Goal: Check status: Check status

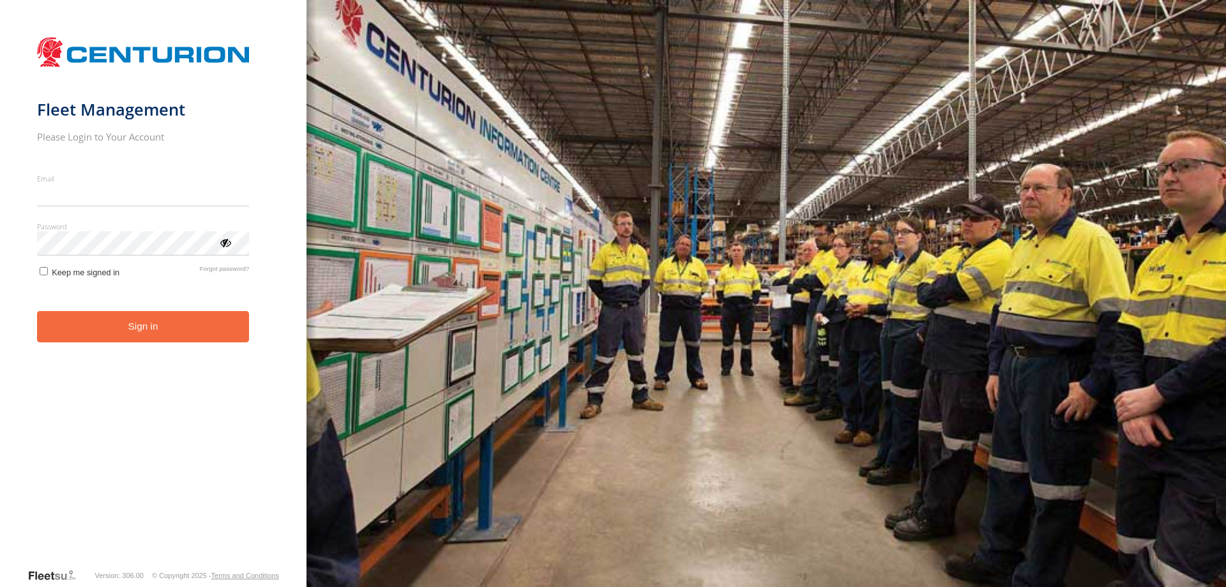
type input "**********"
click at [161, 338] on button "Sign in" at bounding box center [143, 326] width 213 height 31
click at [156, 333] on button "Sign in" at bounding box center [143, 326] width 213 height 31
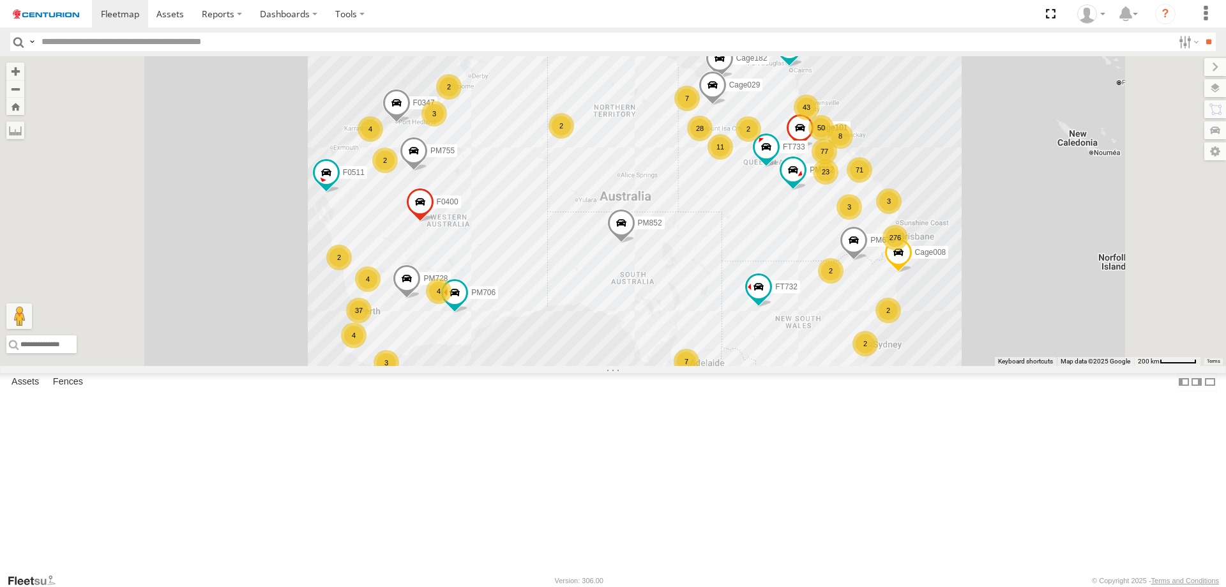
click at [81, 49] on input "text" at bounding box center [604, 42] width 1137 height 19
type input "*****"
click at [1201, 33] on input "**" at bounding box center [1208, 42] width 15 height 19
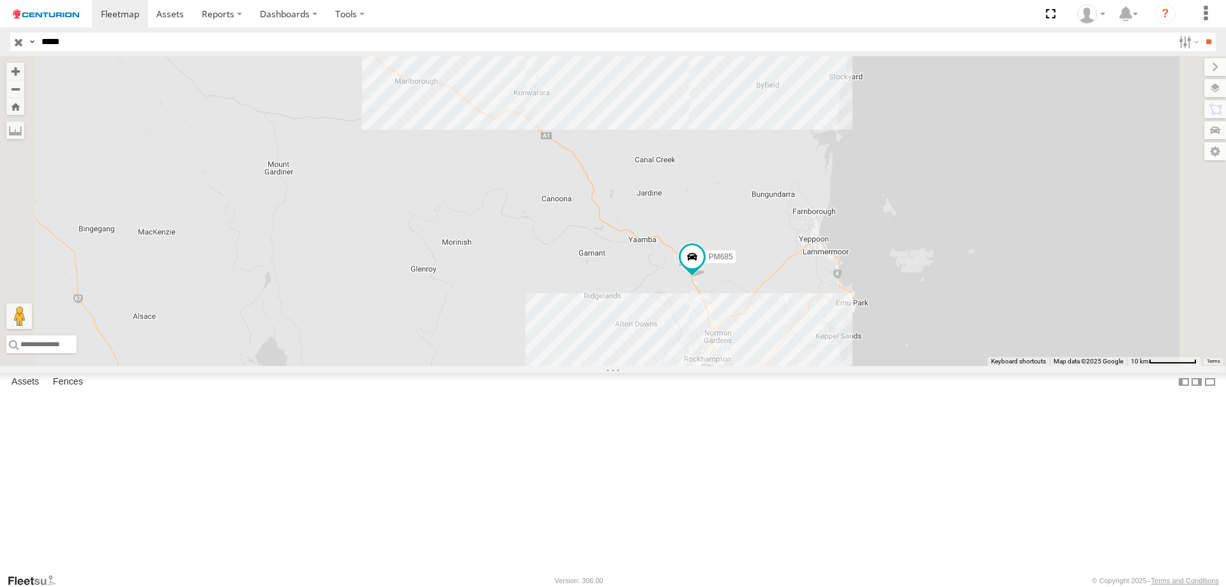
drag, startPoint x: 499, startPoint y: 225, endPoint x: 603, endPoint y: 291, distance: 123.7
click at [603, 291] on div "PM685" at bounding box center [613, 211] width 1226 height 310
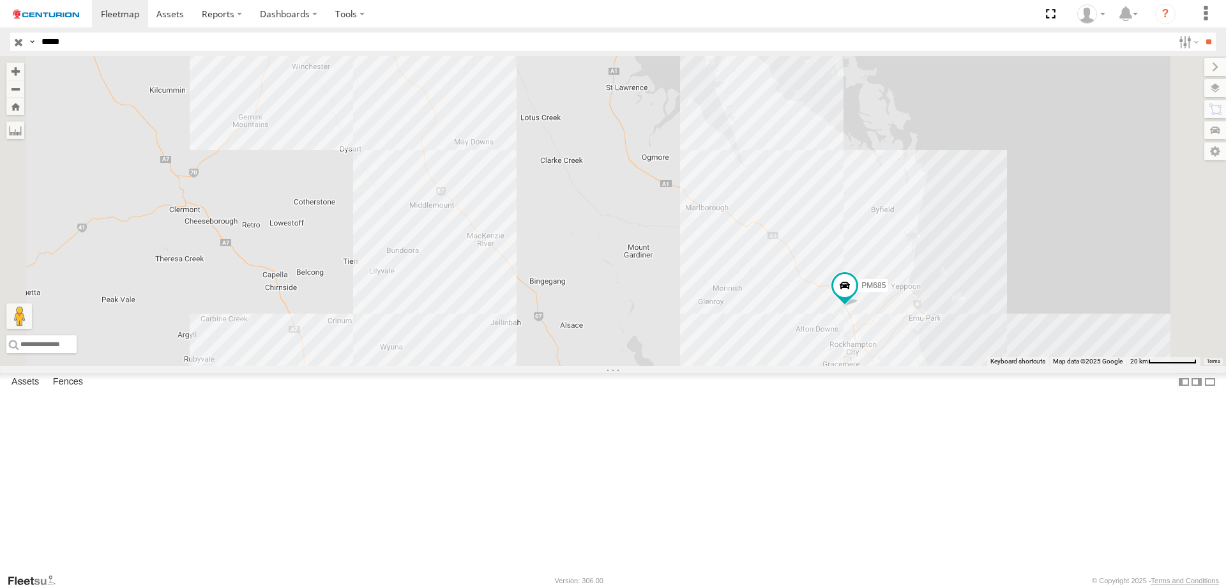
click at [0, 0] on span at bounding box center [0, 0] width 0 height 0
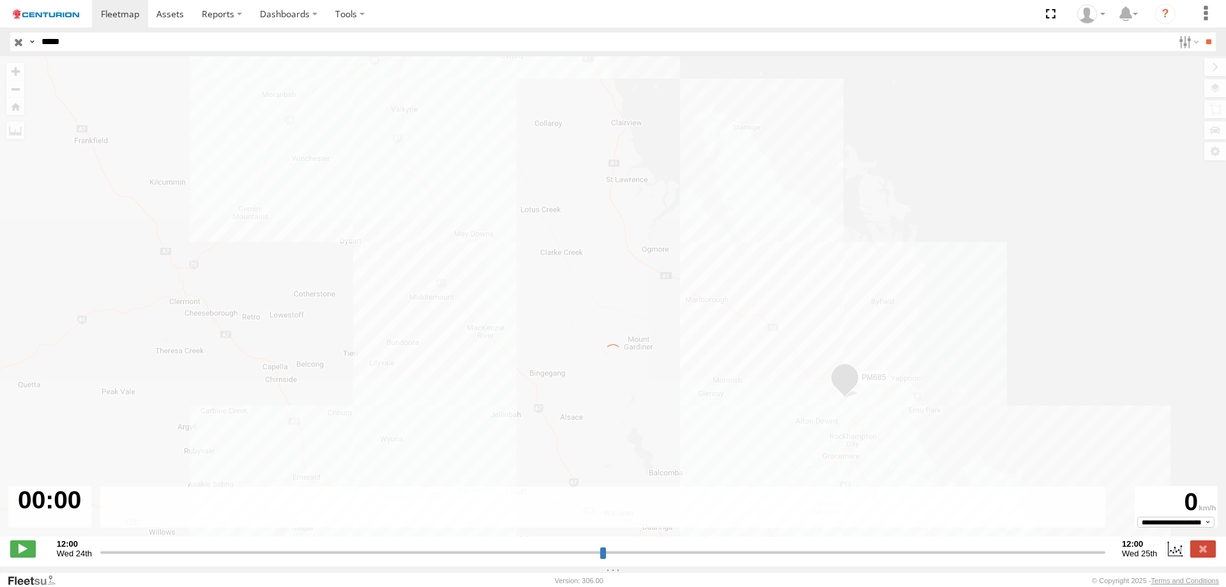
type input "**********"
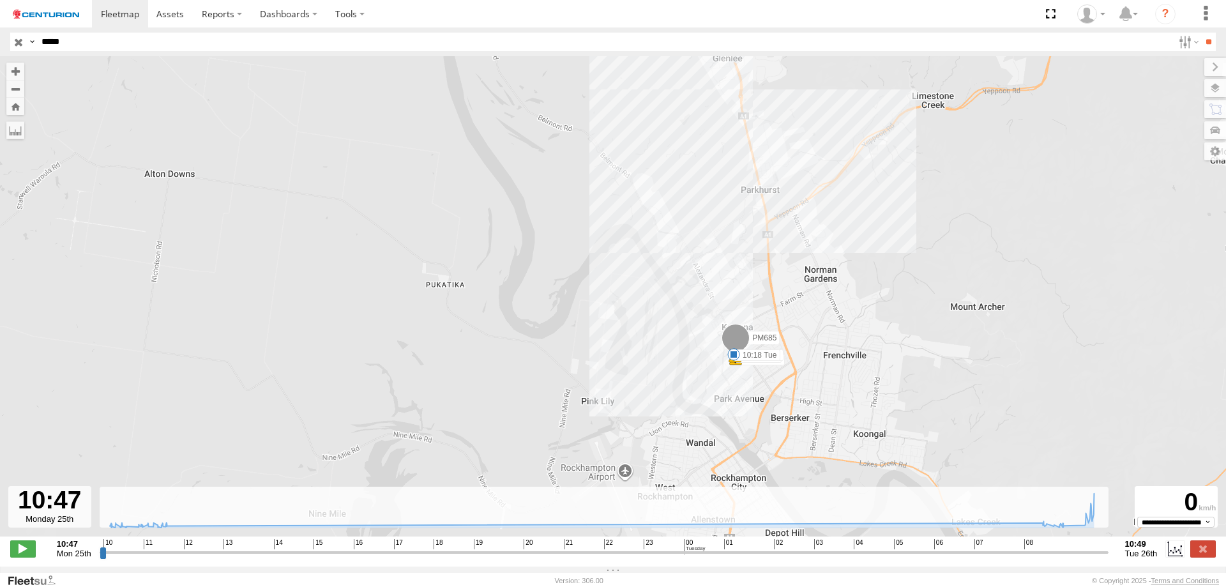
drag, startPoint x: 736, startPoint y: 418, endPoint x: 786, endPoint y: 251, distance: 174.7
click at [786, 251] on div "PM685 11:03 Mon 12:32 Mon 09:57 Tue 10:18 Tue" at bounding box center [613, 303] width 1226 height 494
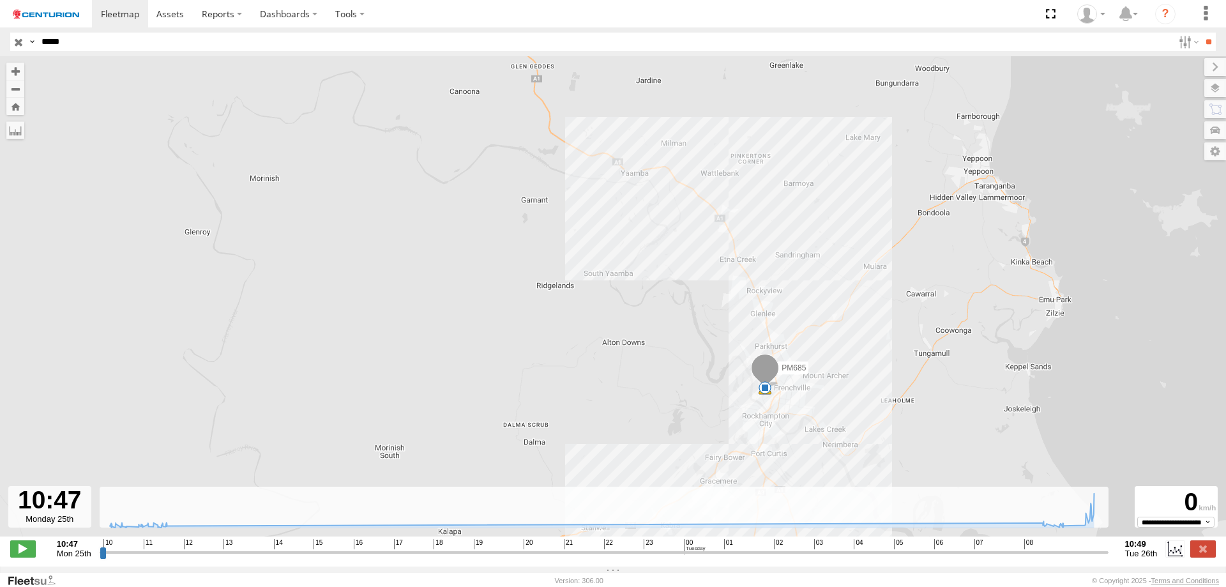
drag, startPoint x: 692, startPoint y: 195, endPoint x: 727, endPoint y: 269, distance: 82.3
click at [727, 269] on div "PM685 11:03 Mon 12:32 Mon 09:57 Tue 10:18 Tue" at bounding box center [613, 303] width 1226 height 494
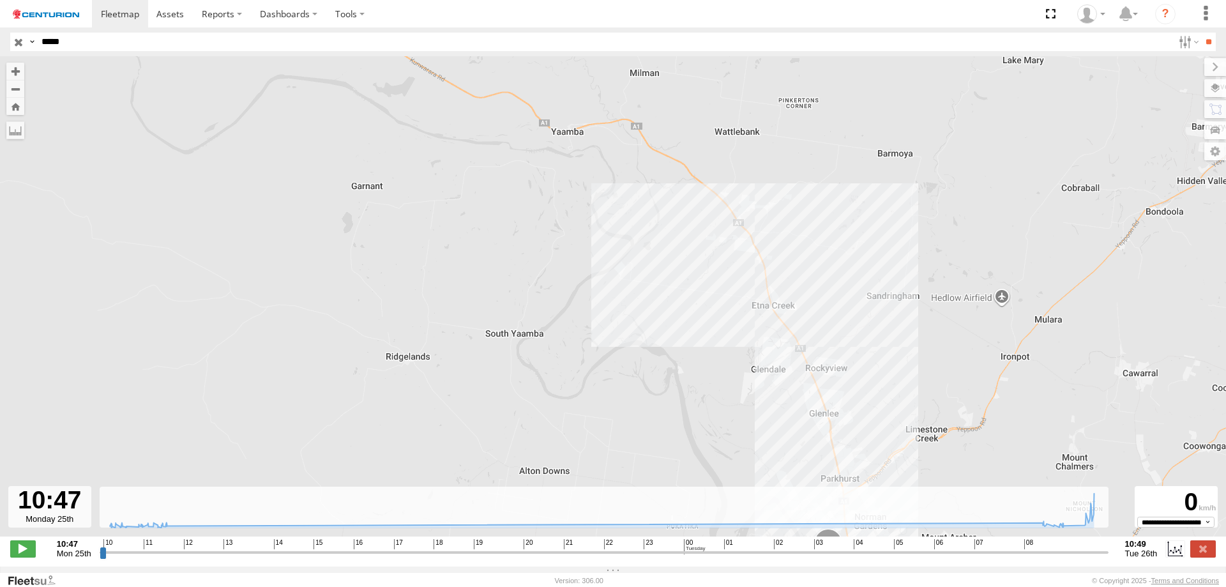
click at [754, 254] on div "PM685 11:03 Mon 12:32 Mon 09:57 Tue 10:18 Tue" at bounding box center [613, 303] width 1226 height 494
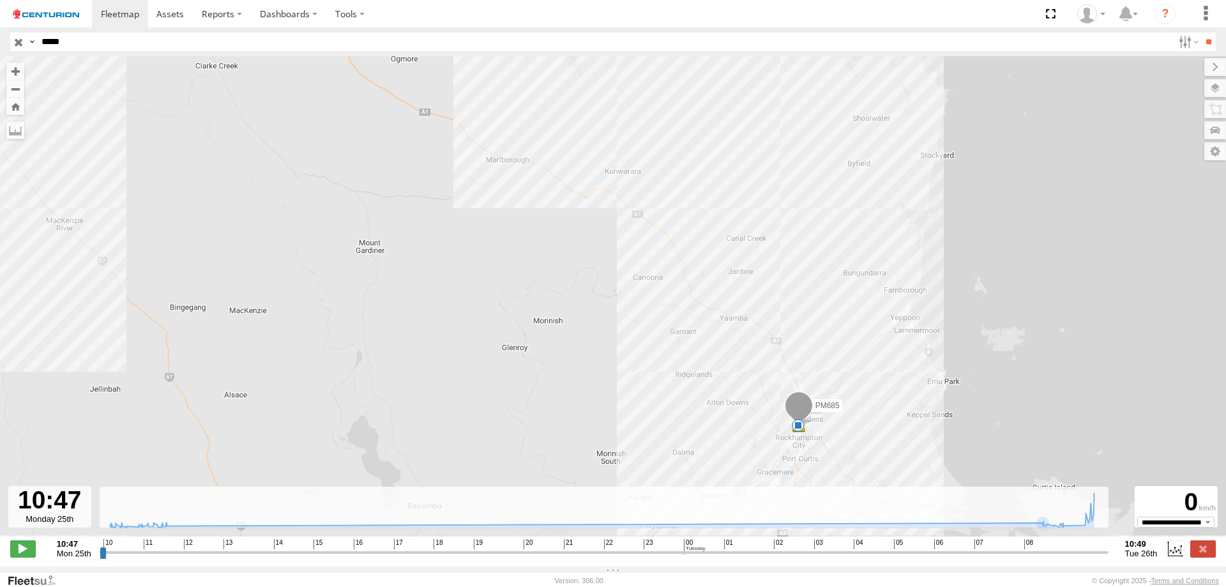
drag, startPoint x: 544, startPoint y: 157, endPoint x: 650, endPoint y: 273, distance: 156.8
click at [650, 273] on div "PM685 11:03 Mon 12:32 Mon 09:57 Tue 10:18 Tue" at bounding box center [613, 303] width 1226 height 494
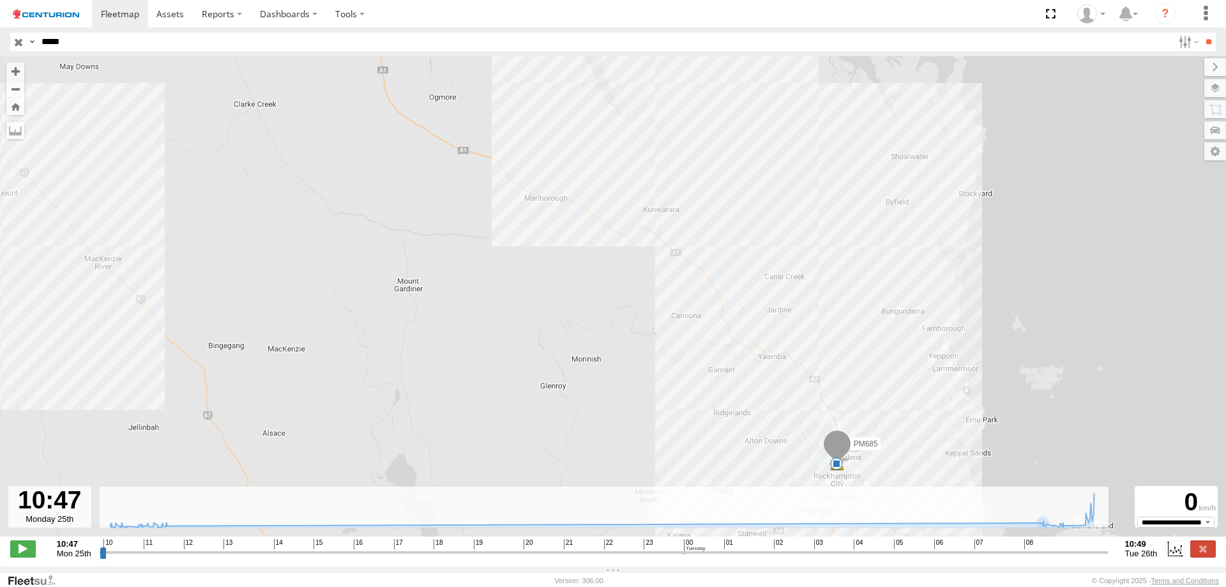
drag, startPoint x: 575, startPoint y: 224, endPoint x: 639, endPoint y: 284, distance: 87.6
click at [639, 284] on div "PM685 11:03 Mon 12:32 Mon 09:57 Tue 10:18 Tue" at bounding box center [613, 303] width 1226 height 494
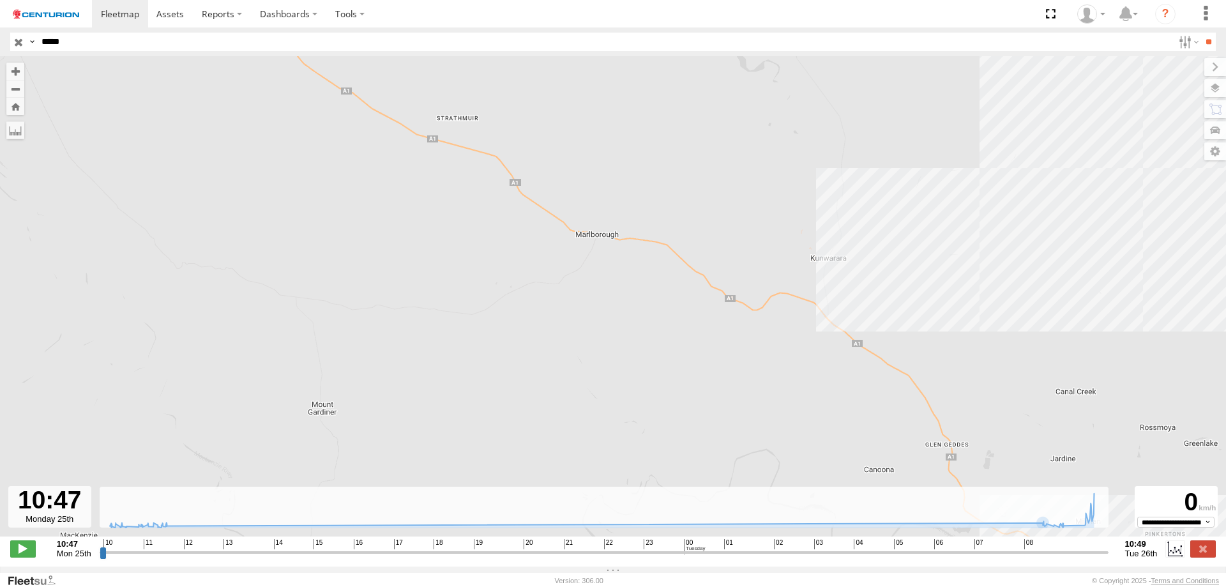
drag, startPoint x: 548, startPoint y: 208, endPoint x: 603, endPoint y: 253, distance: 71.2
click at [603, 253] on div "PM685 11:03 Mon 12:32 Mon 09:57 Tue 10:18 Tue" at bounding box center [613, 303] width 1226 height 494
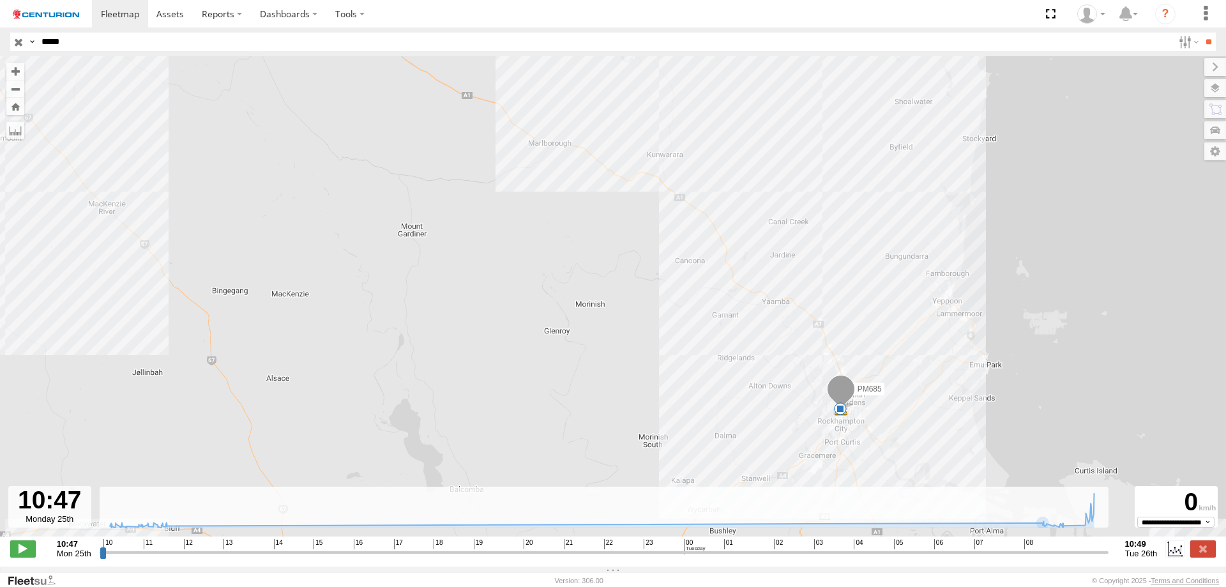
drag, startPoint x: 969, startPoint y: 353, endPoint x: 915, endPoint y: 248, distance: 118.5
click at [916, 248] on div "PM685 11:03 Mon 12:32 Mon 09:57 Tue 10:18 Tue" at bounding box center [613, 303] width 1226 height 494
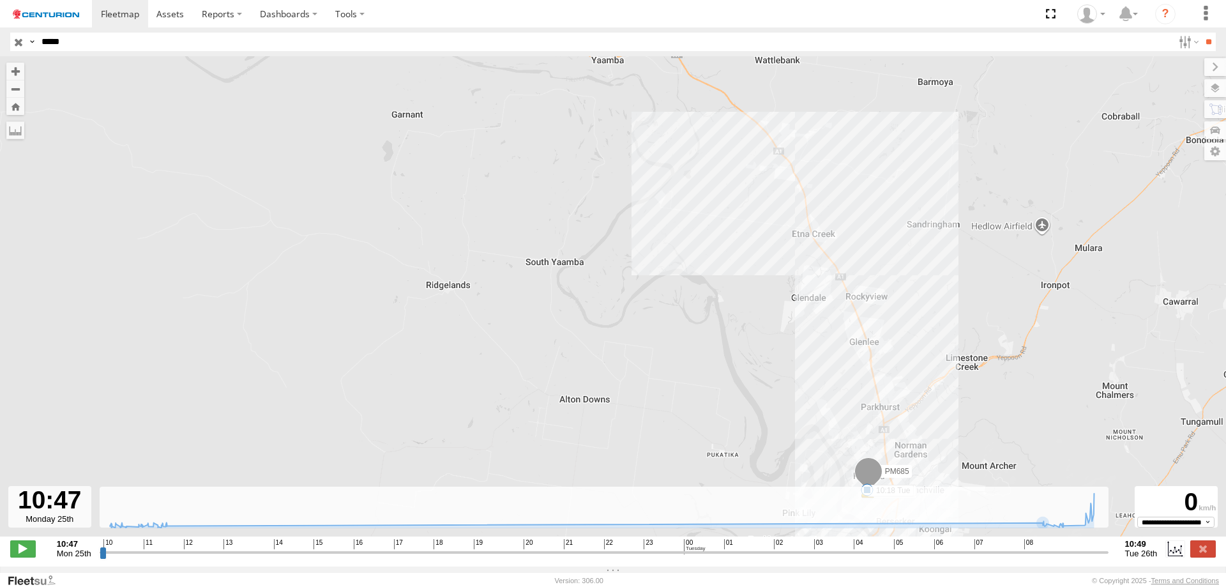
drag, startPoint x: 814, startPoint y: 199, endPoint x: 856, endPoint y: 277, distance: 88.9
click at [856, 277] on div "PM685 11:03 Mon 12:32 Mon 09:57 Tue 10:18 Tue" at bounding box center [613, 303] width 1226 height 494
